Goal: Contribute content

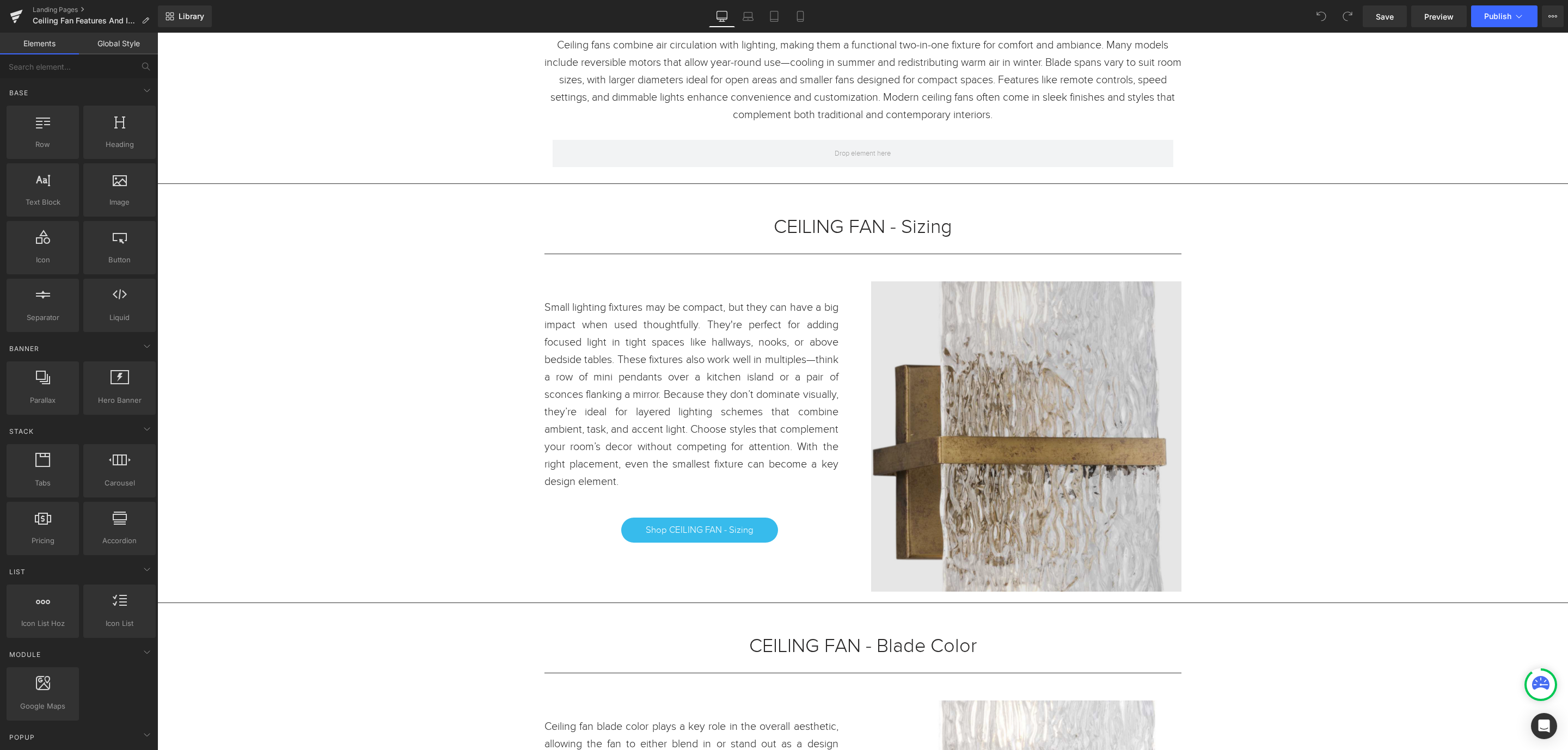
scroll to position [245, 0]
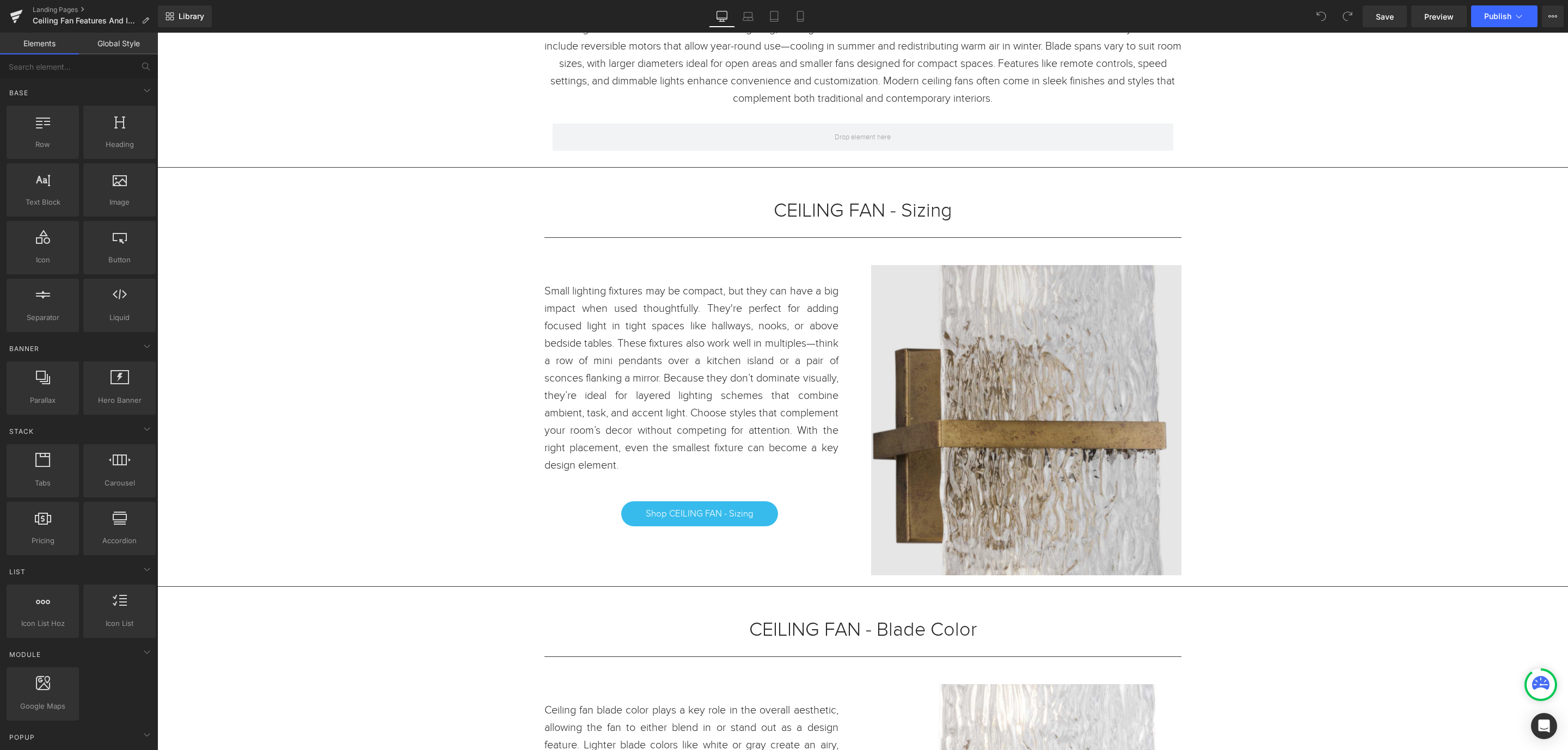
click at [1059, 424] on img at bounding box center [1026, 420] width 310 height 310
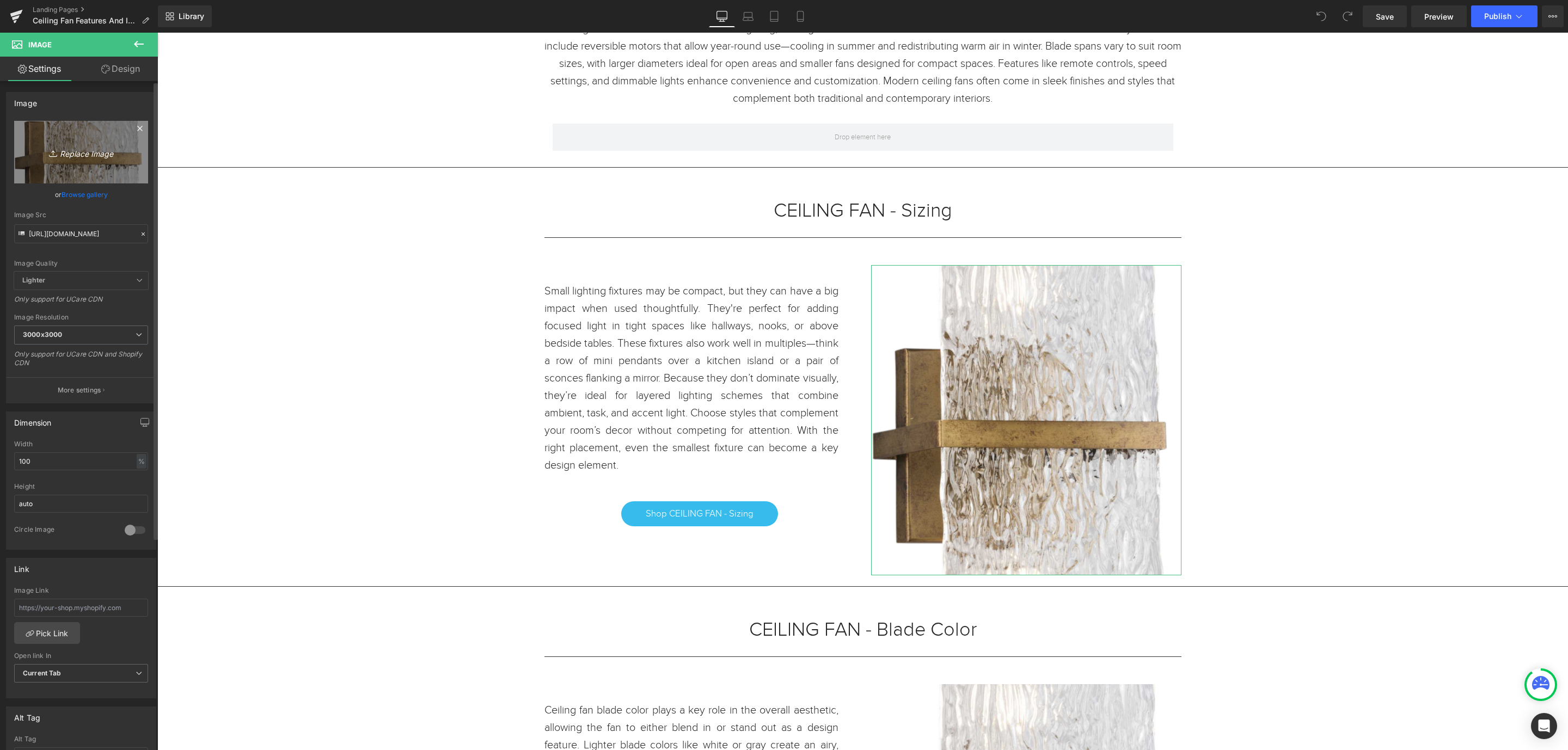
click at [79, 156] on icon "Replace Image" at bounding box center [81, 152] width 87 height 14
click at [66, 149] on icon "Replace Image" at bounding box center [81, 152] width 87 height 14
type input "C:\fakepath\1 - Sizing.jpg"
type input "[URL][DOMAIN_NAME]"
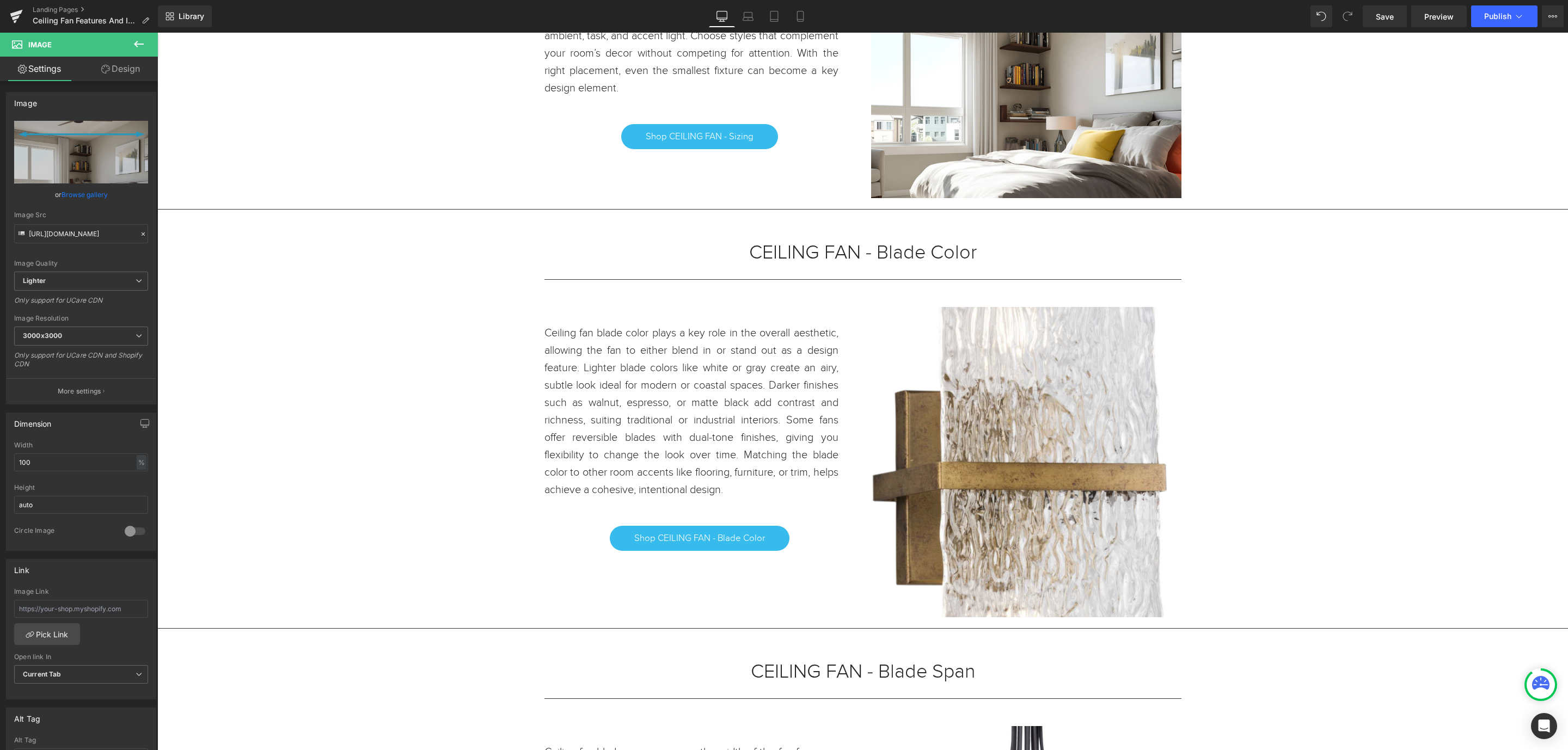
scroll to position [654, 0]
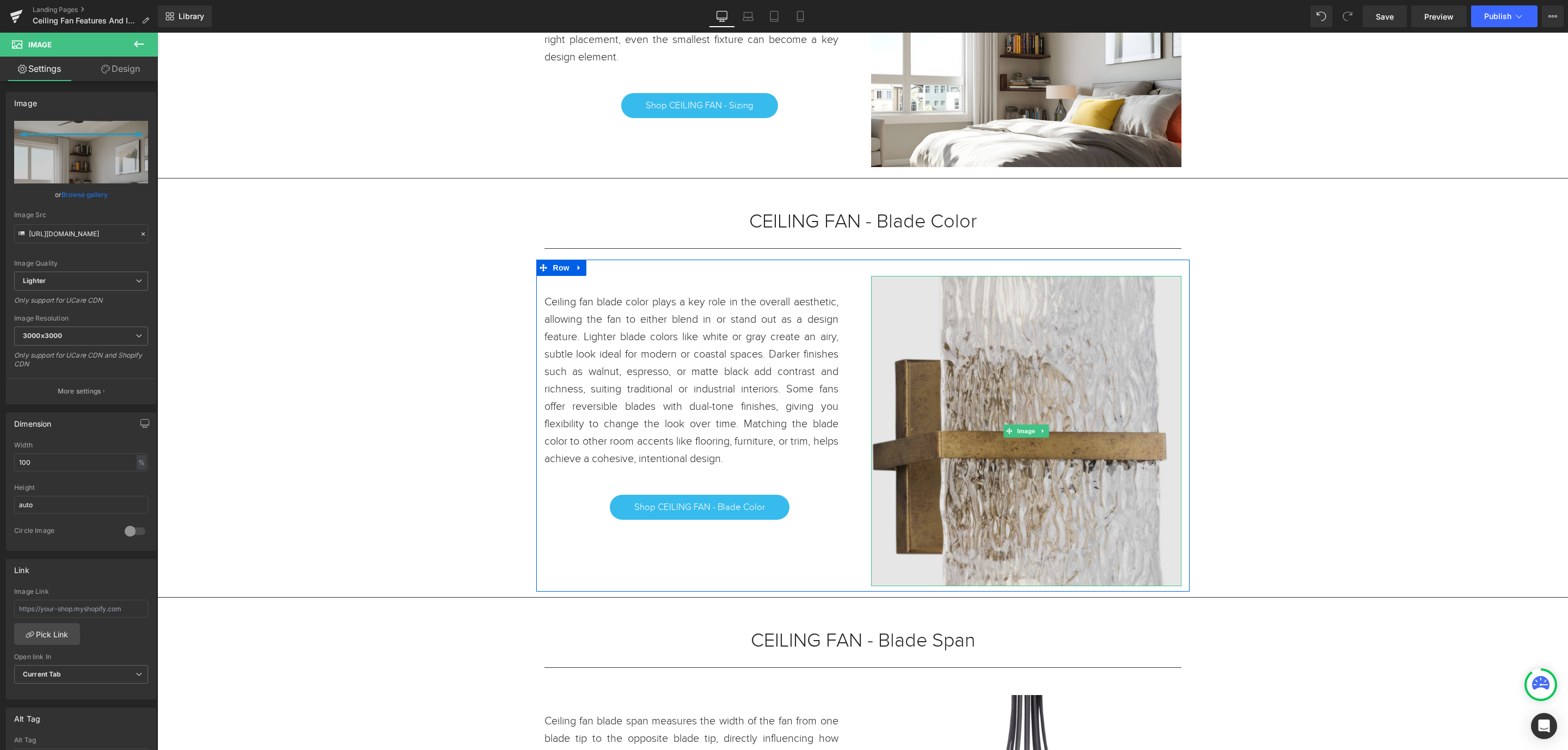
click at [976, 390] on img at bounding box center [1026, 431] width 310 height 310
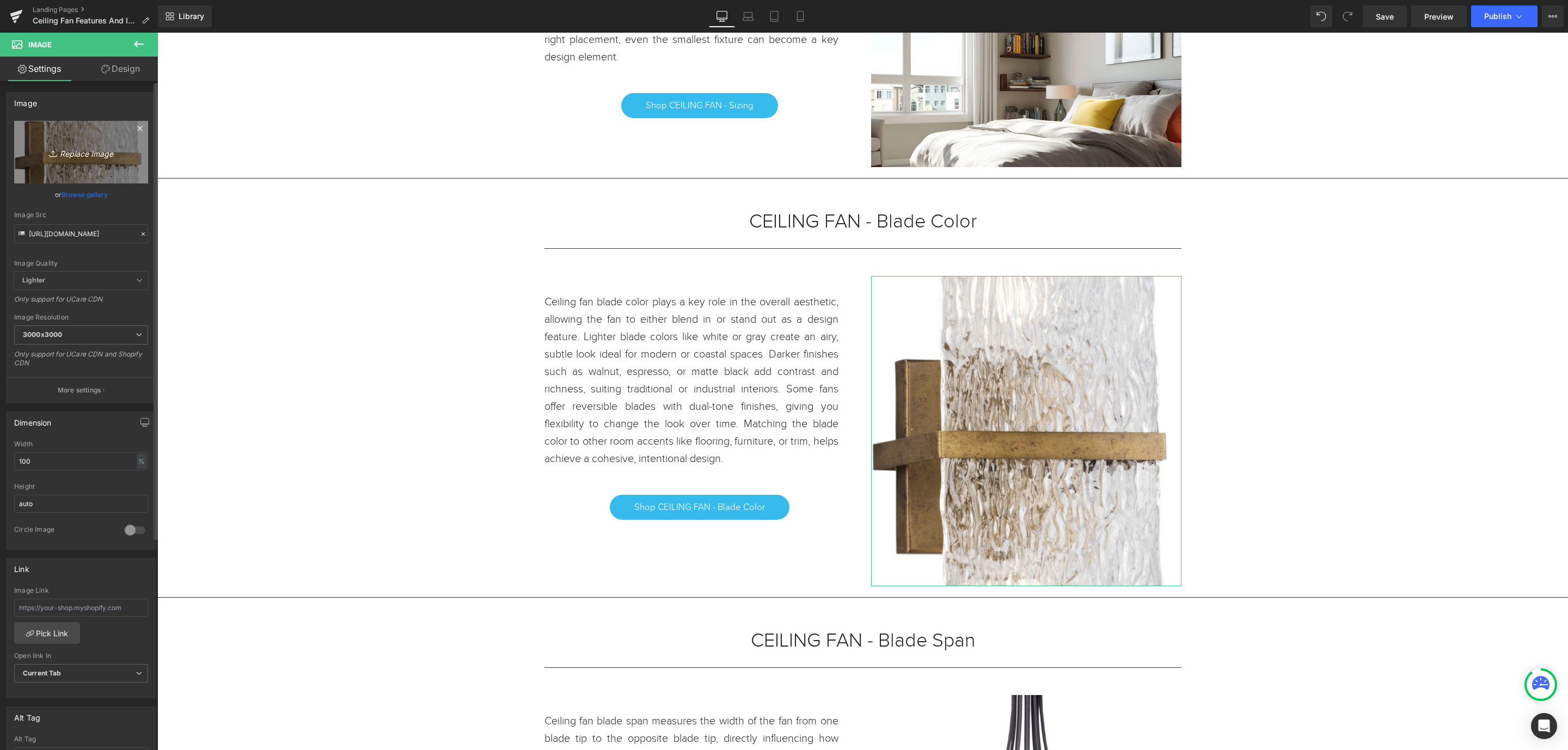
click at [89, 146] on icon "Replace Image" at bounding box center [81, 152] width 87 height 14
type input "C:\fakepath\2 - Blade Color.jpg"
type input "[URL][DOMAIN_NAME]"
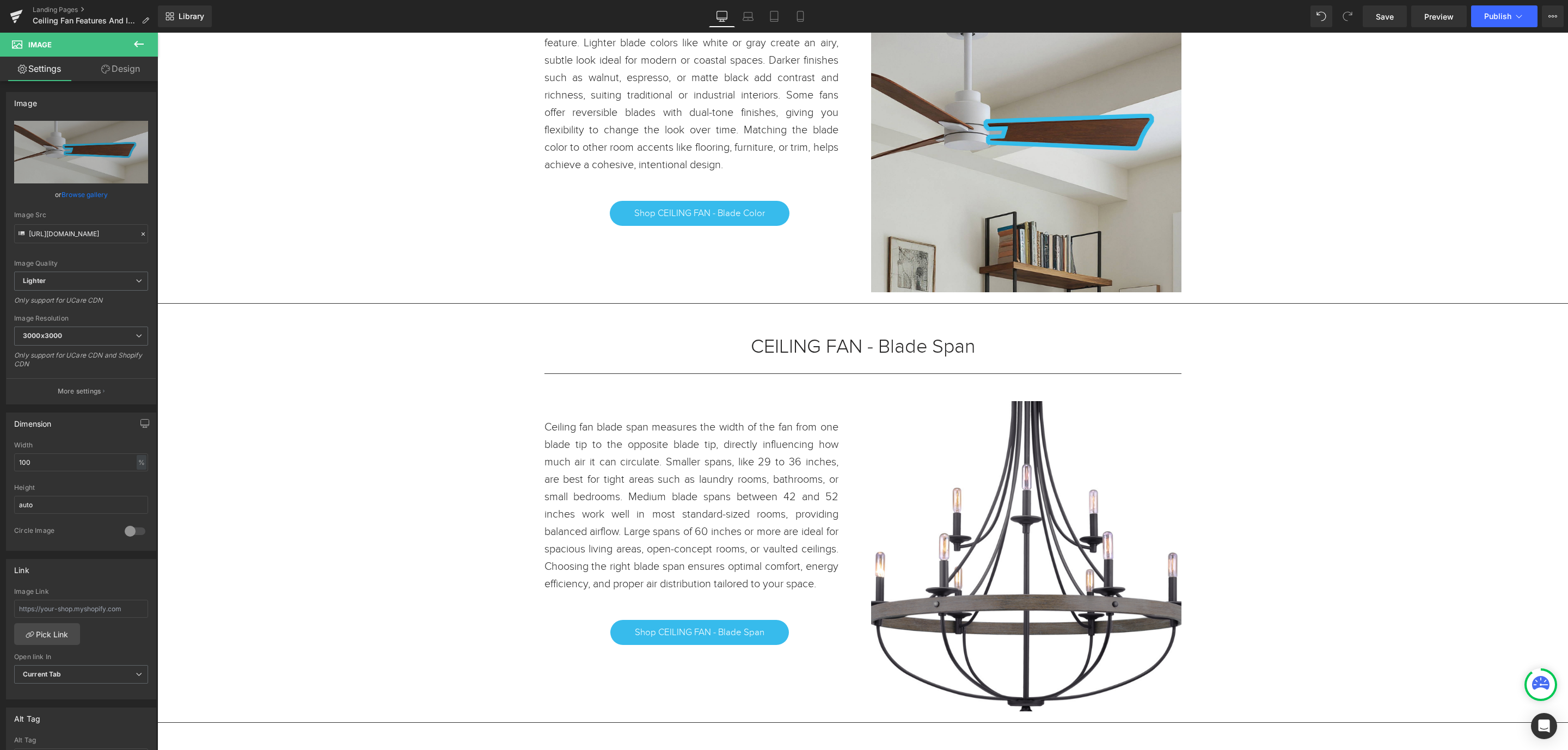
scroll to position [980, 0]
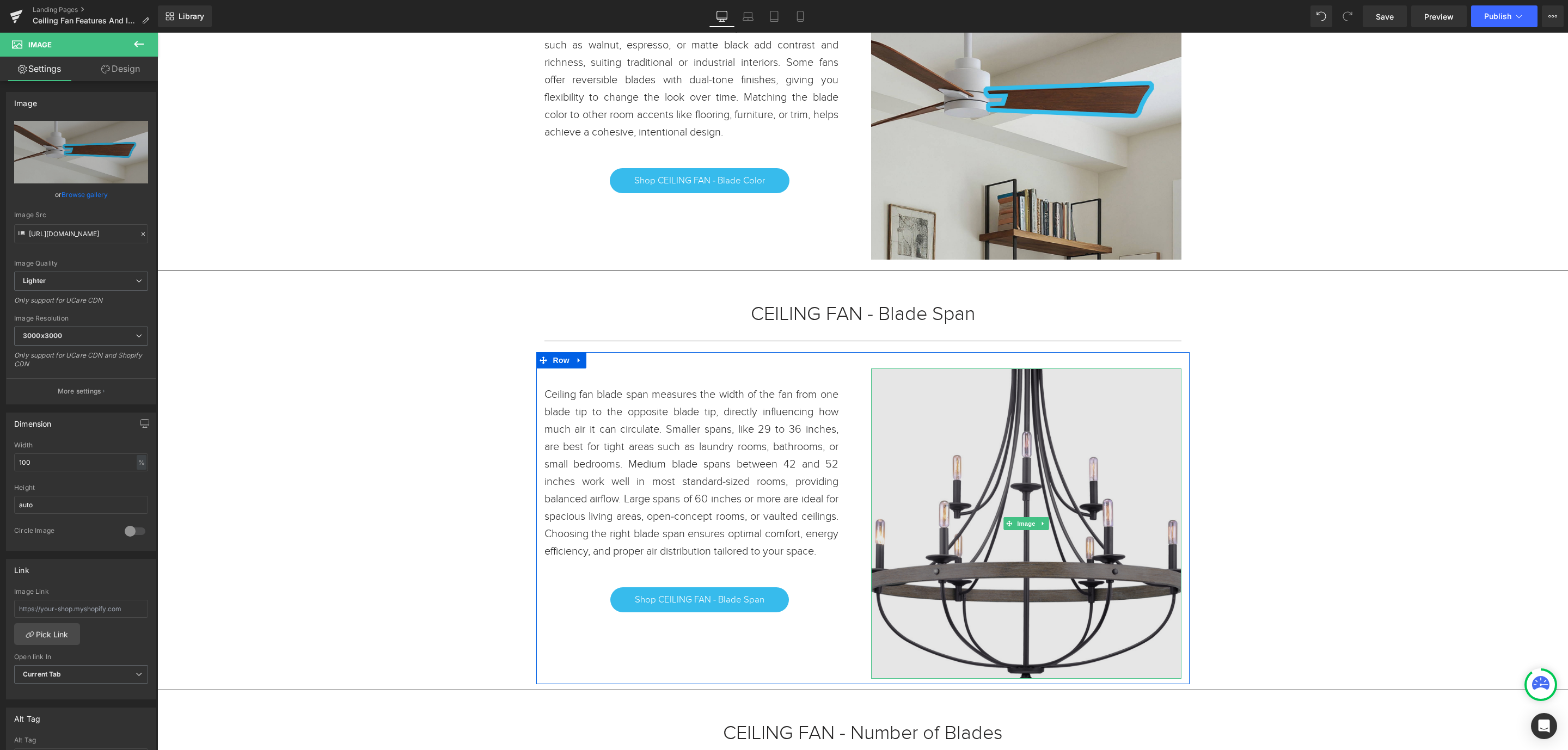
click at [1079, 539] on img at bounding box center [1026, 523] width 310 height 310
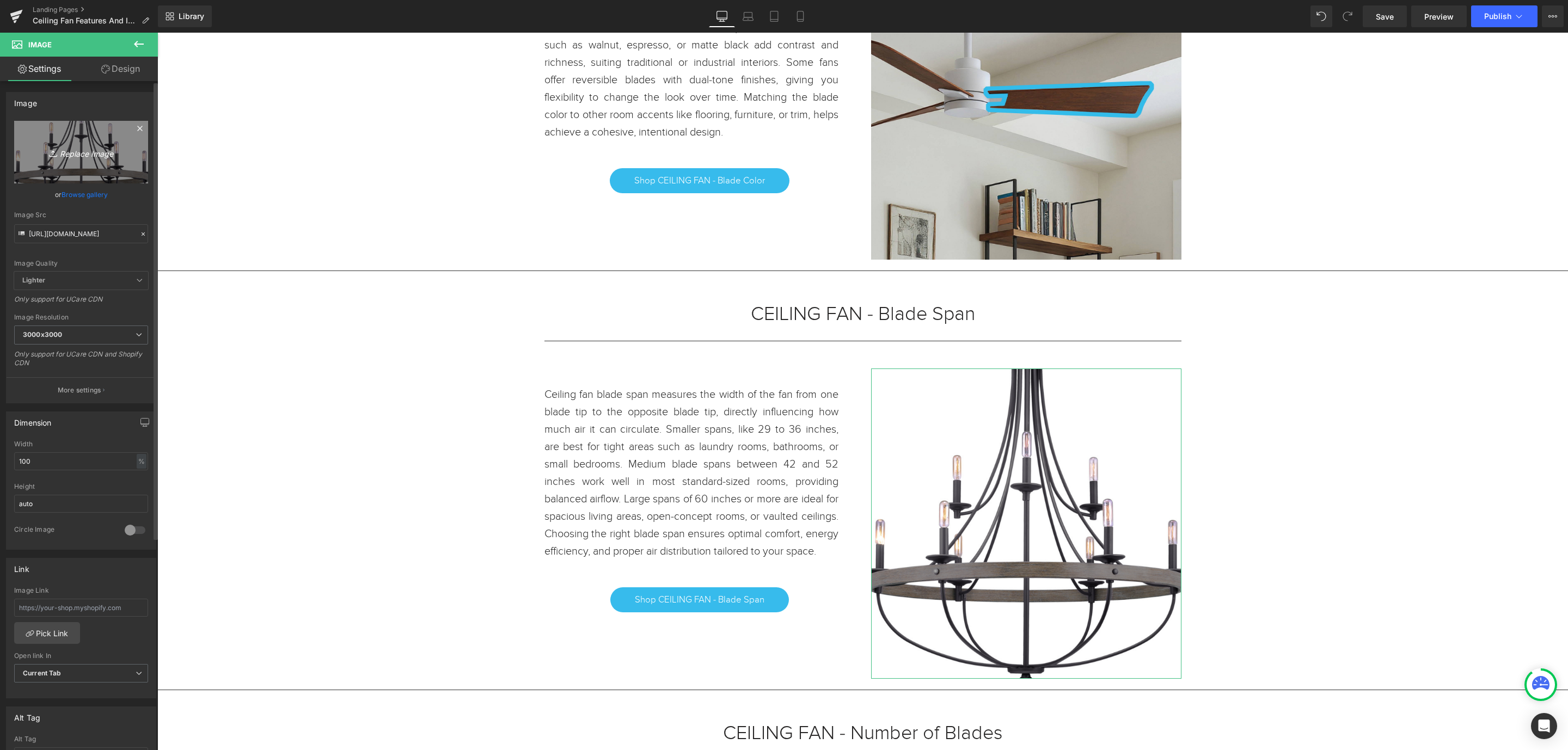
click at [83, 154] on icon "Replace Image" at bounding box center [81, 152] width 87 height 14
type input "C:\fakepath\3 - Blade Span.jpg"
type input "[URL][DOMAIN_NAME]"
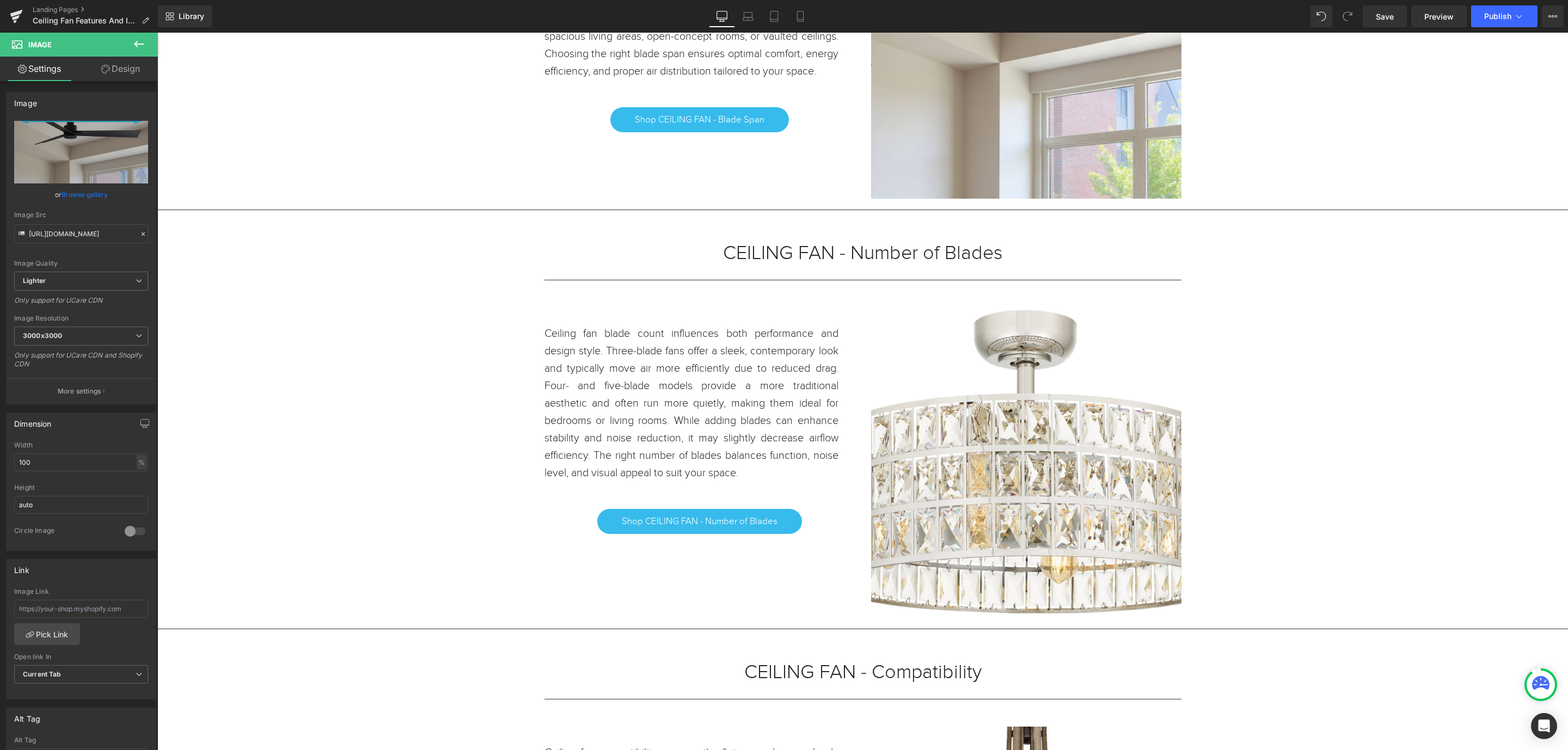
scroll to position [1634, 0]
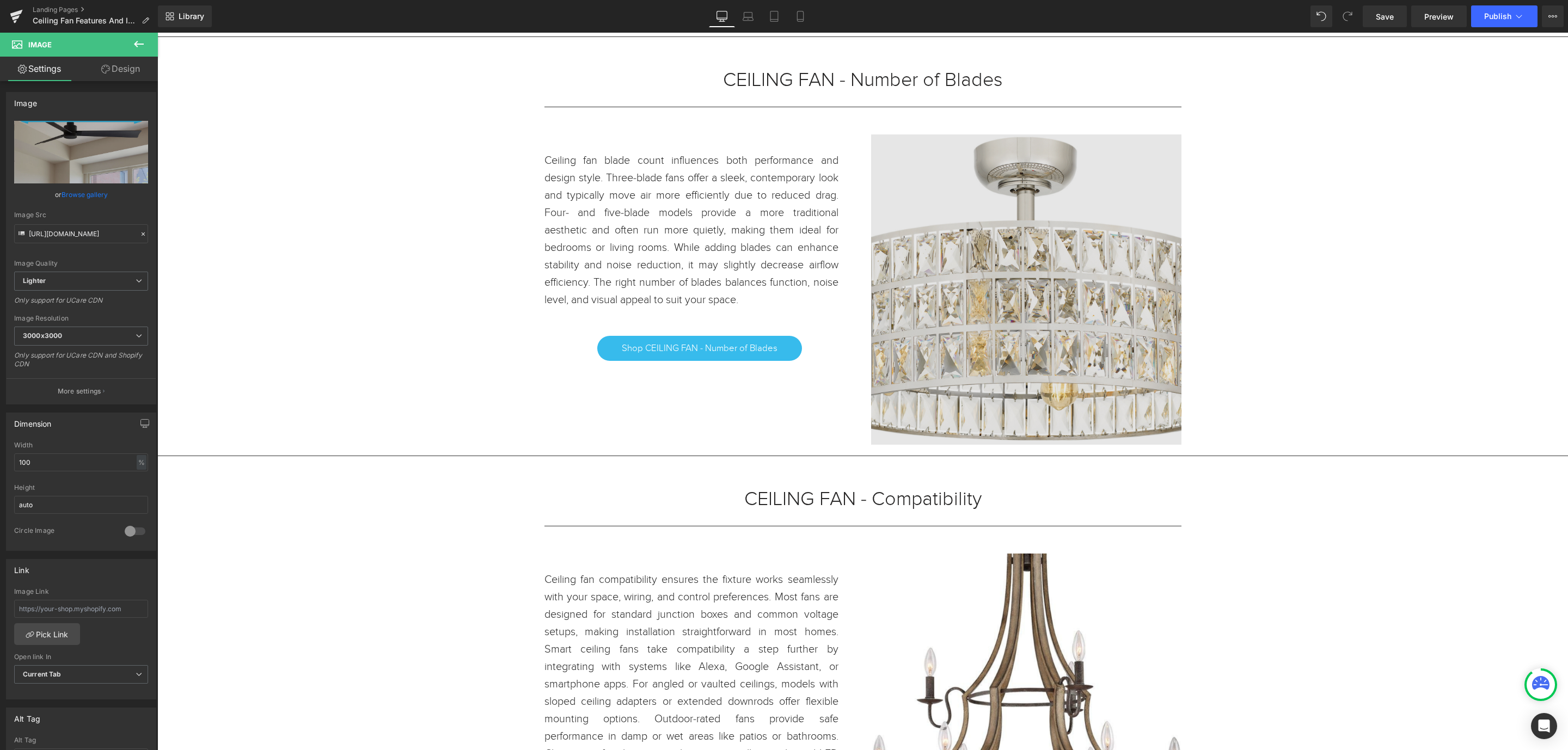
click at [1031, 324] on img at bounding box center [1026, 289] width 310 height 310
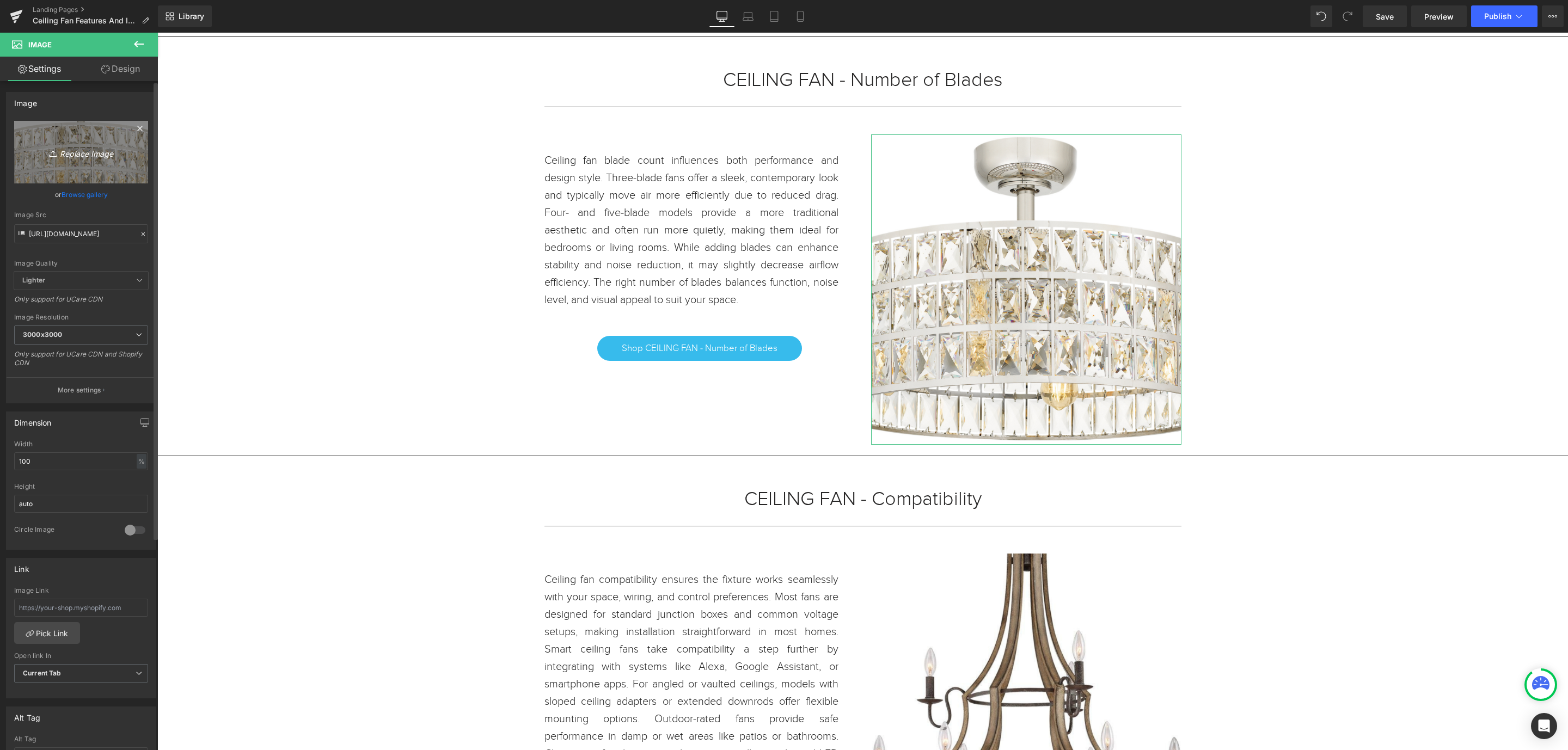
click at [72, 146] on icon "Replace Image" at bounding box center [81, 152] width 87 height 14
type input "C:\fakepath\4 - Number of Blades.jpg"
type input "[URL][DOMAIN_NAME]"
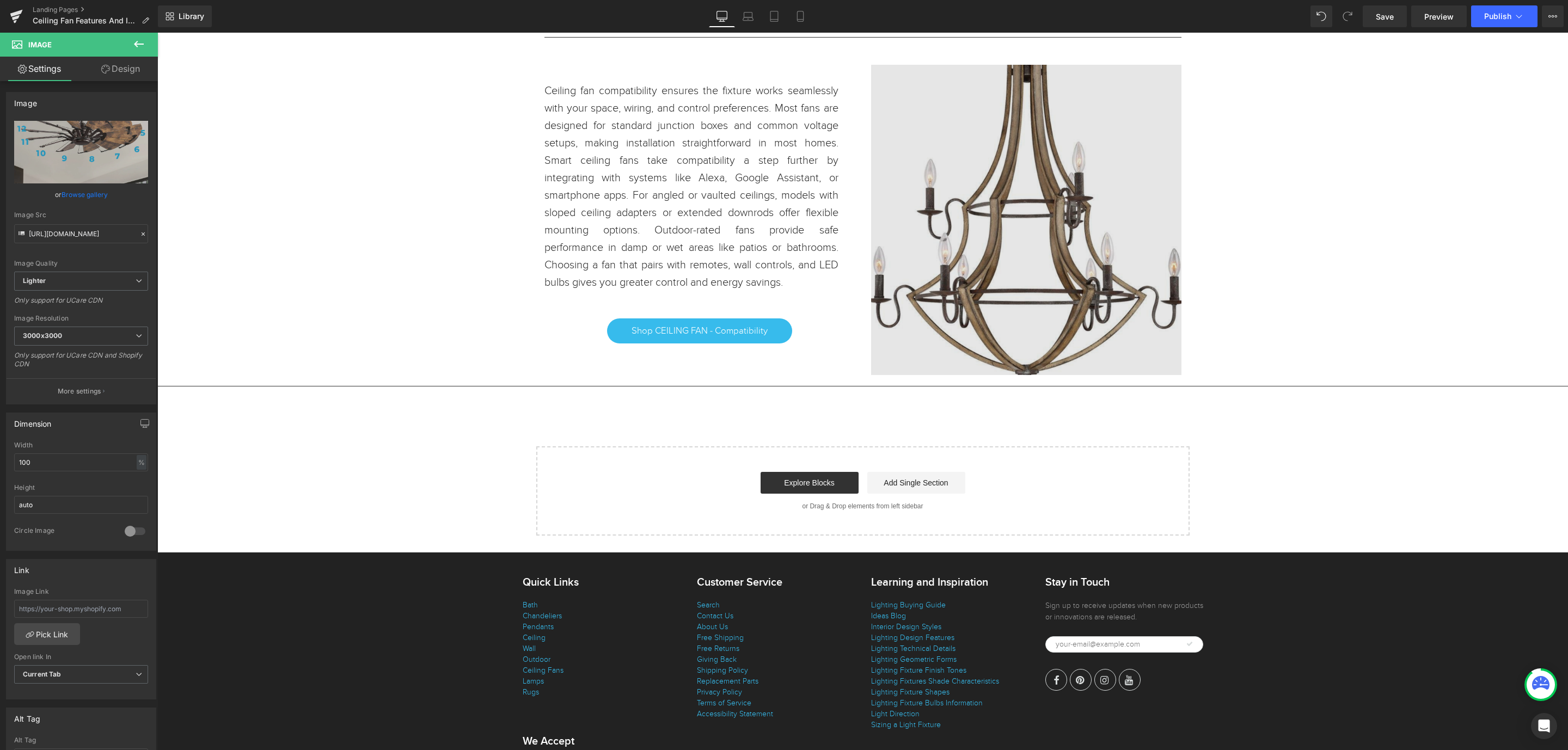
scroll to position [2124, 0]
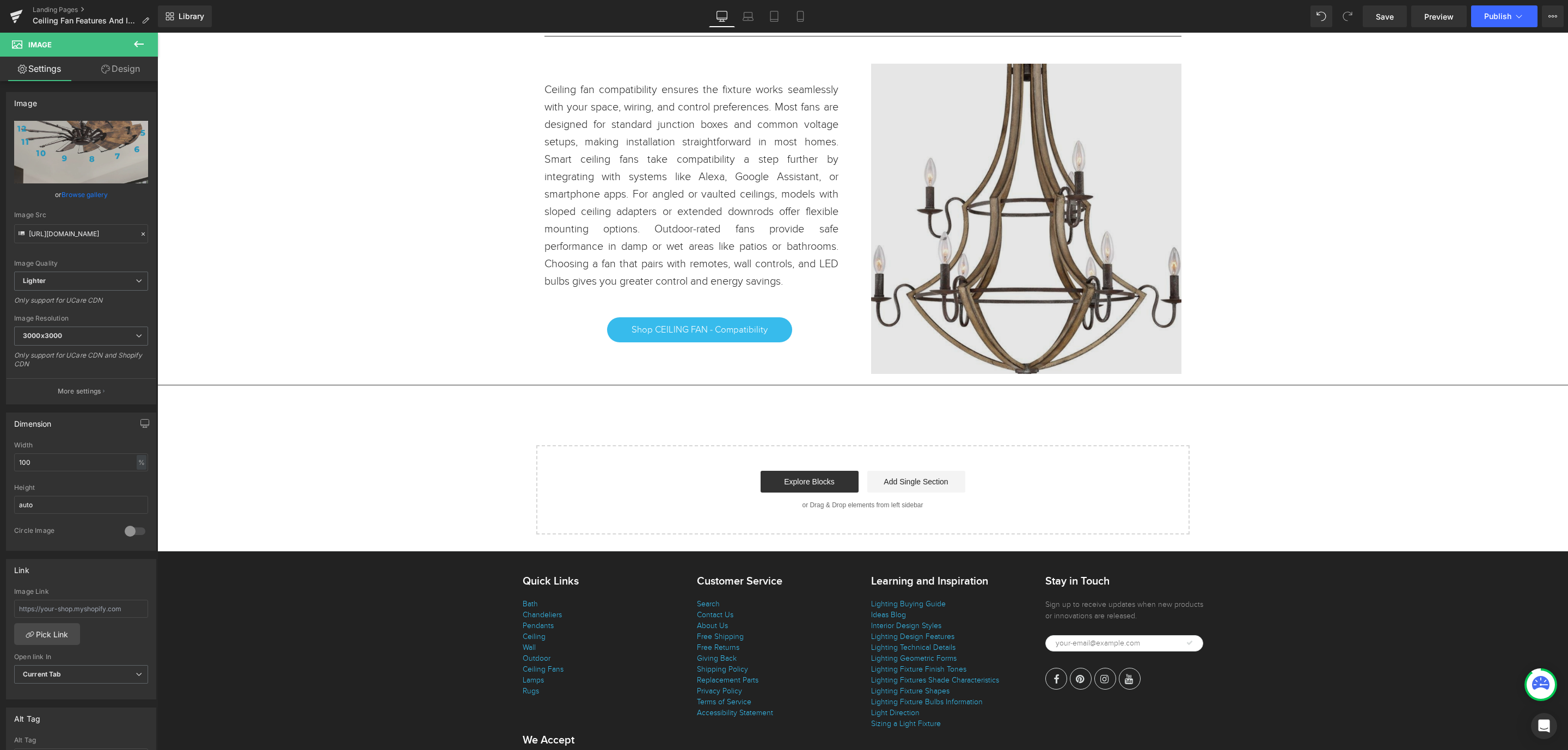
click at [1042, 257] on img at bounding box center [1026, 219] width 310 height 310
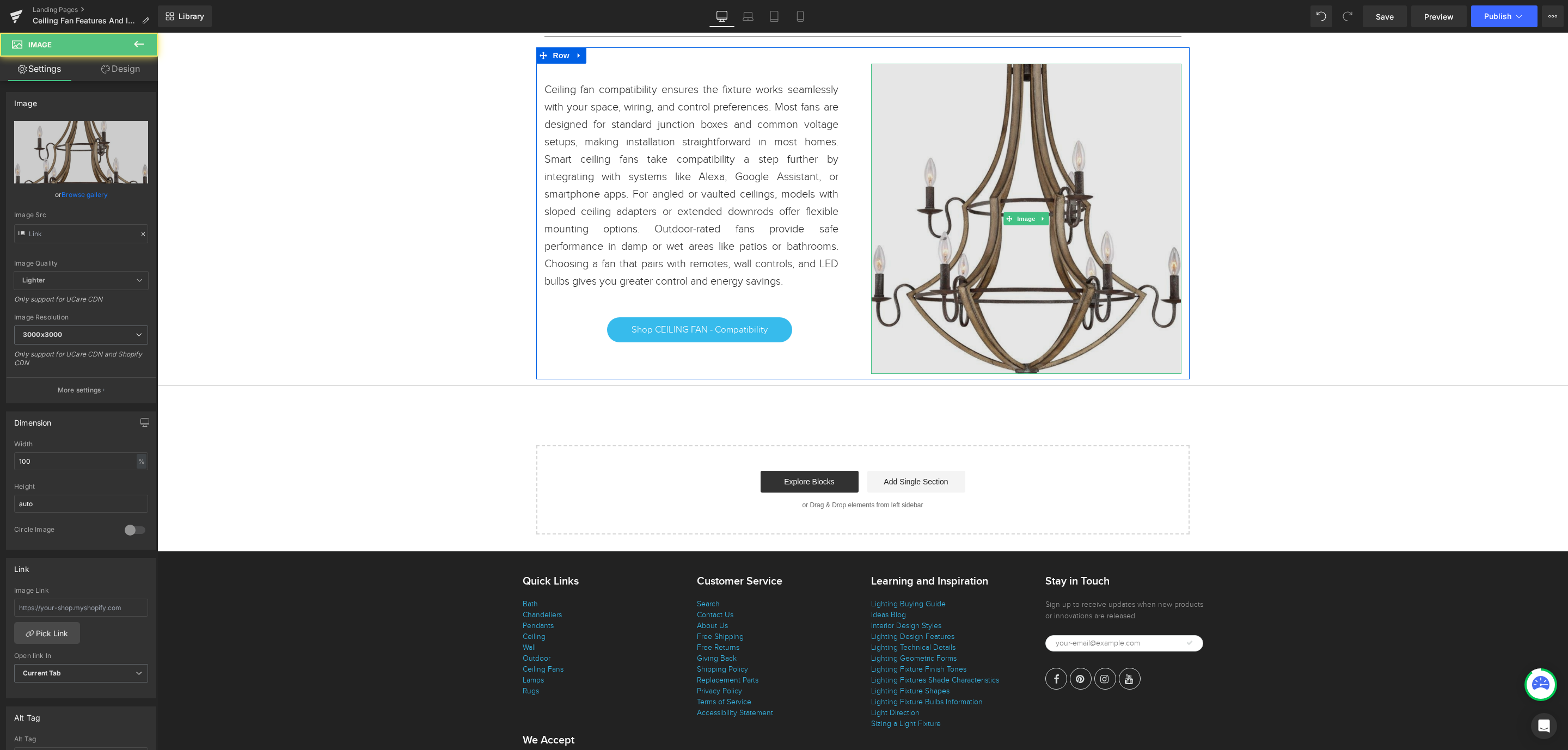
type input "[URL][DOMAIN_NAME]"
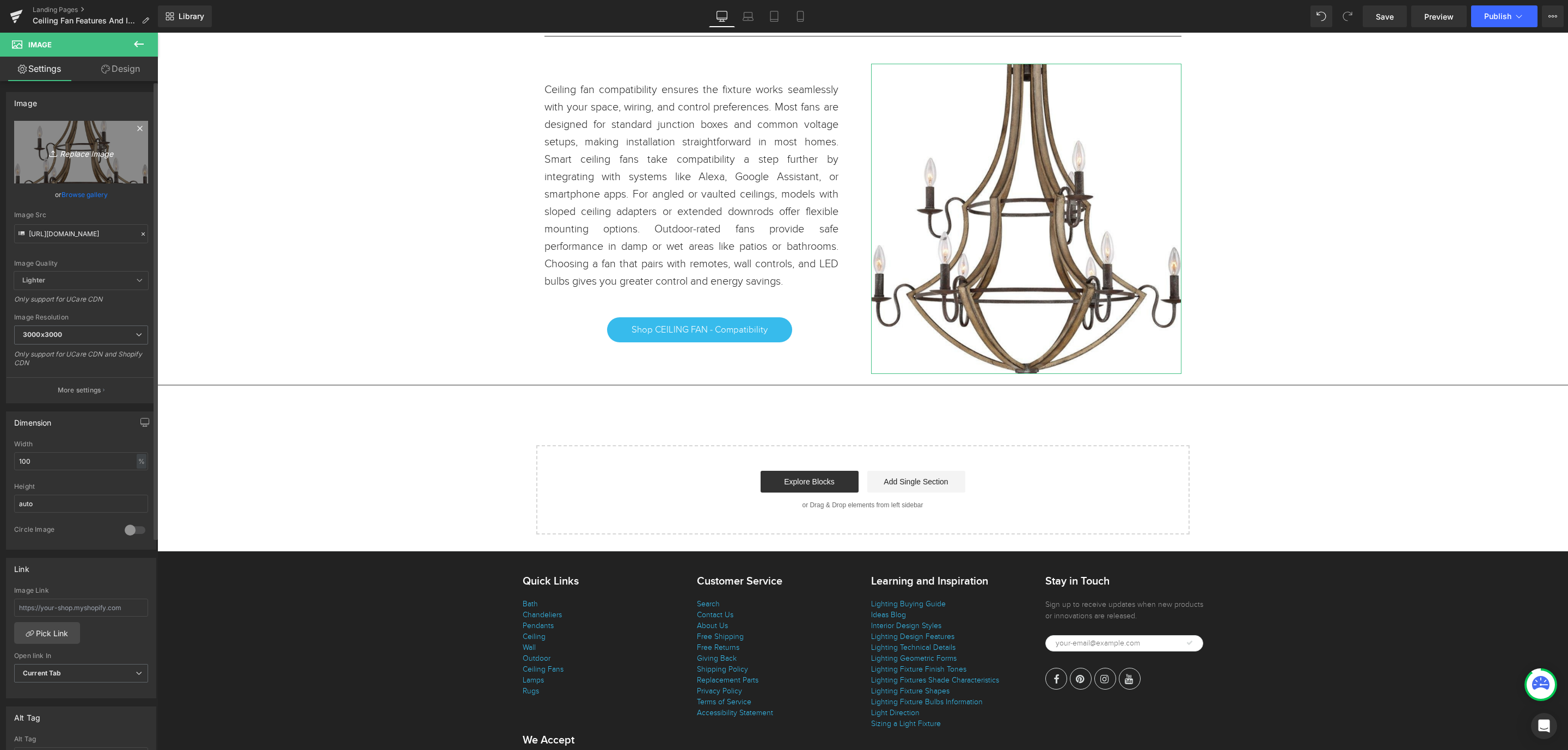
click at [92, 152] on icon "Replace Image" at bounding box center [81, 152] width 87 height 14
type input "C:\fakepath\4 - Compatibility.jpg"
type input "[URL][DOMAIN_NAME]"
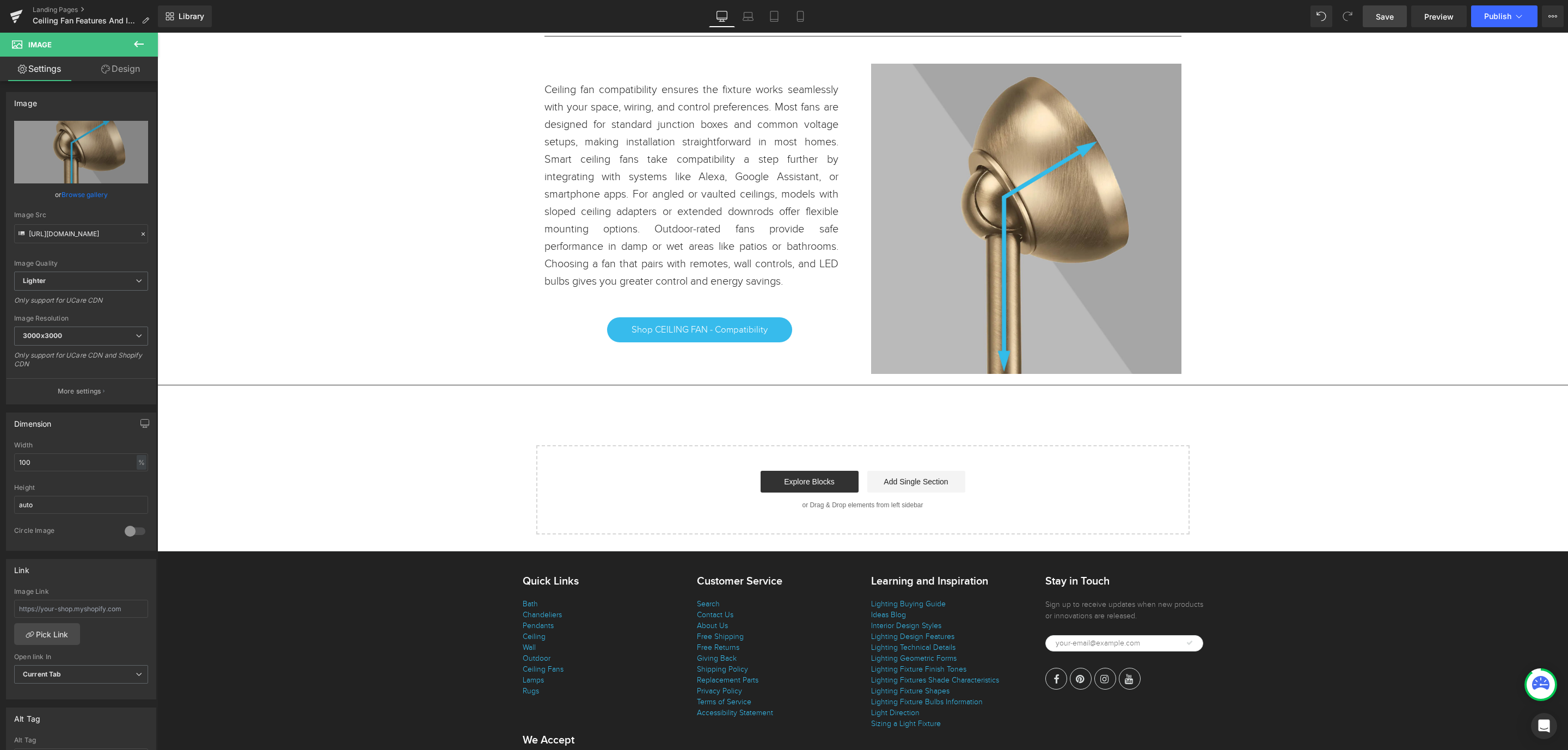
drag, startPoint x: 1383, startPoint y: 23, endPoint x: 1211, endPoint y: 75, distance: 179.7
click at [1383, 23] on link "Save" at bounding box center [1385, 16] width 44 height 22
drag, startPoint x: 1395, startPoint y: 23, endPoint x: 1184, endPoint y: 186, distance: 266.6
click at [1395, 23] on link "Save" at bounding box center [1385, 16] width 44 height 22
click at [1383, 15] on span "Save" at bounding box center [1385, 16] width 18 height 11
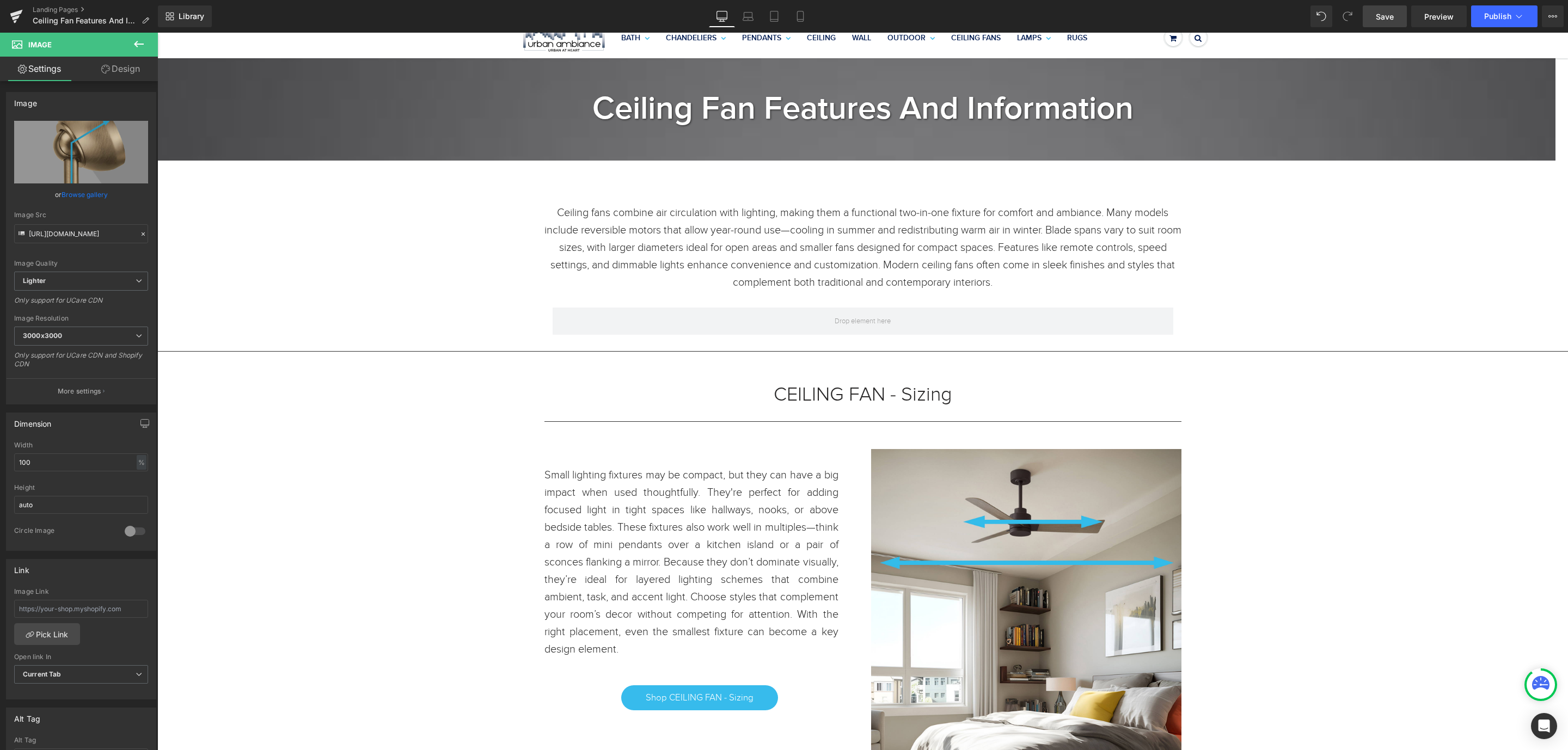
scroll to position [0, 0]
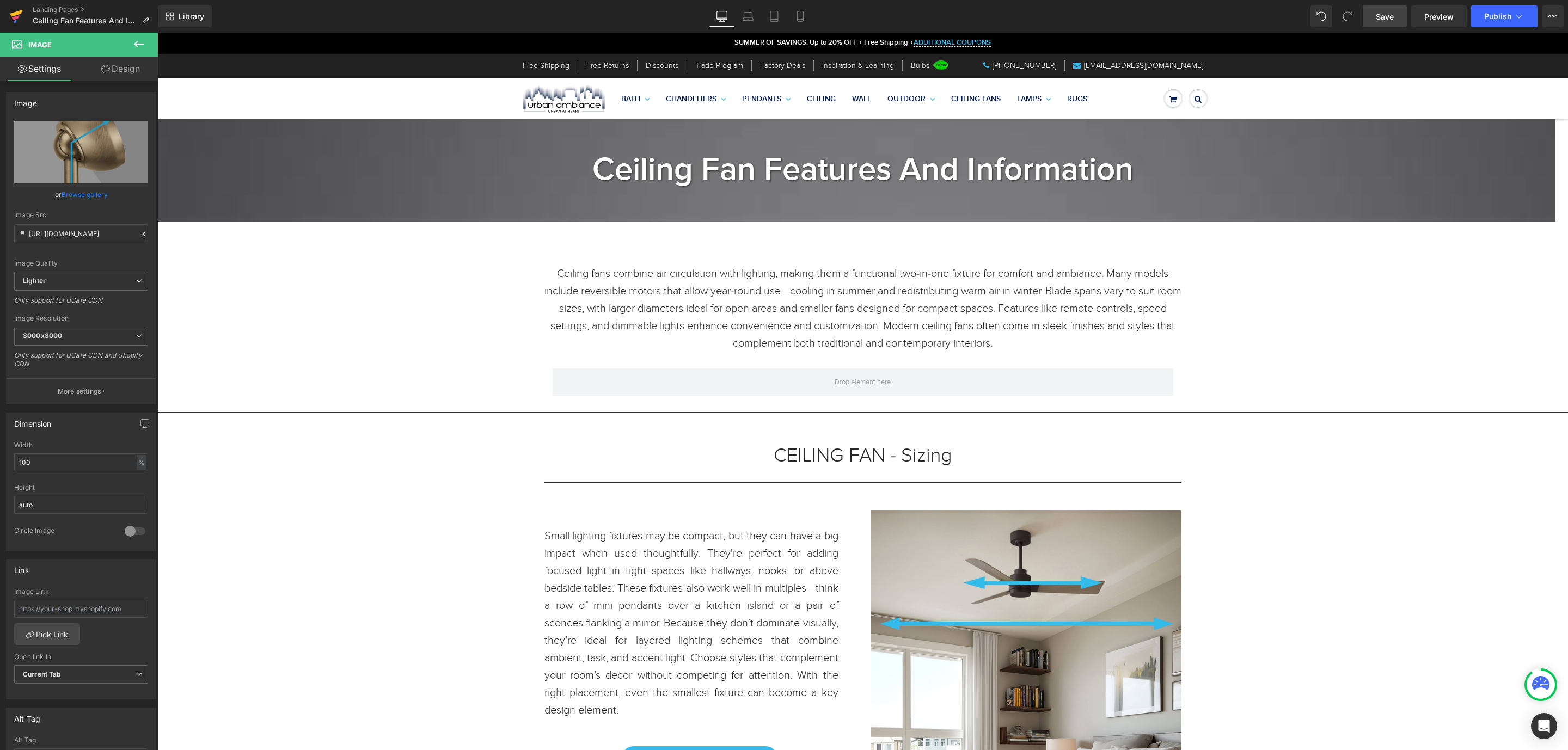
click at [18, 14] on icon at bounding box center [16, 13] width 12 height 7
